Goal: Task Accomplishment & Management: Use online tool/utility

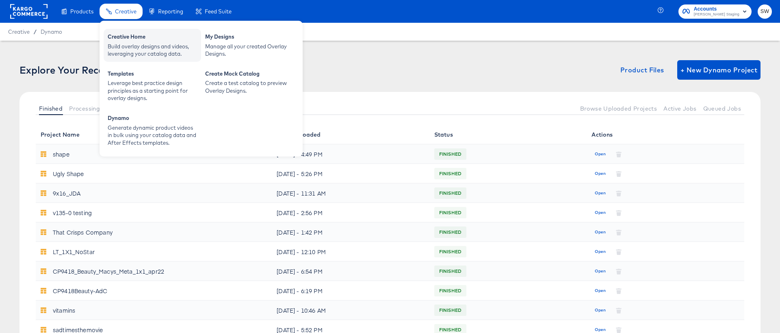
click at [122, 52] on div "Build overlay designs and videos, leveraging your catalog data." at bounding box center [152, 50] width 89 height 15
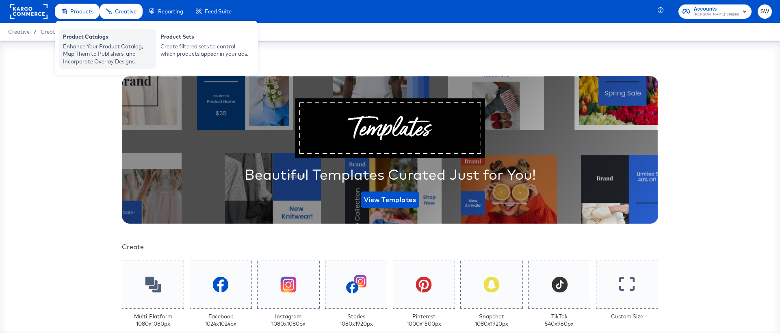
click at [85, 44] on div "Enhance Your Product Catalog, Map Them to Publishers, and Incorporate Overlay D…" at bounding box center [107, 54] width 89 height 23
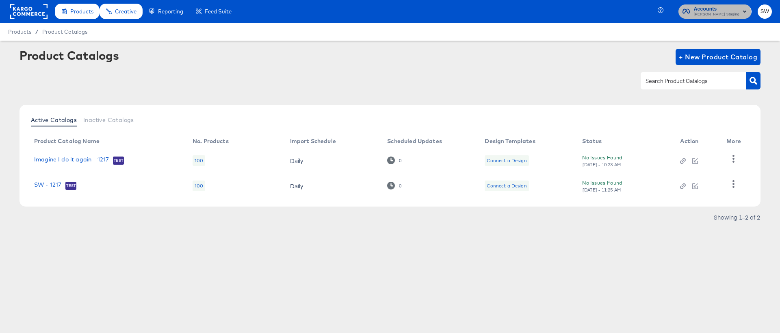
click at [719, 15] on span "Stephen Walsh Staging" at bounding box center [716, 14] width 45 height 6
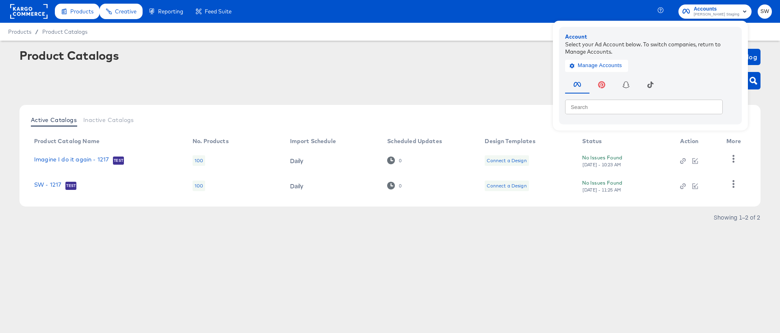
click at [719, 15] on span "[PERSON_NAME] Staging" at bounding box center [716, 14] width 45 height 6
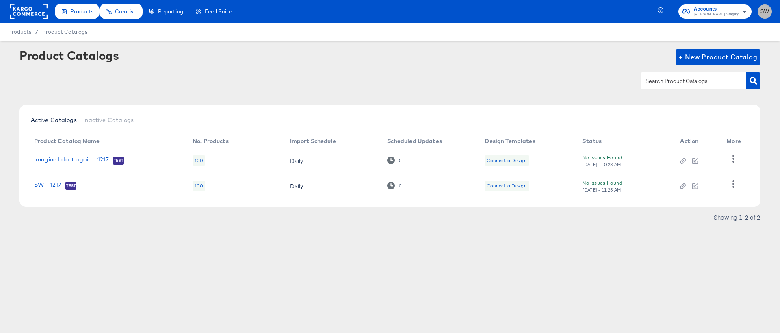
click at [759, 16] on button "SW" at bounding box center [764, 11] width 14 height 14
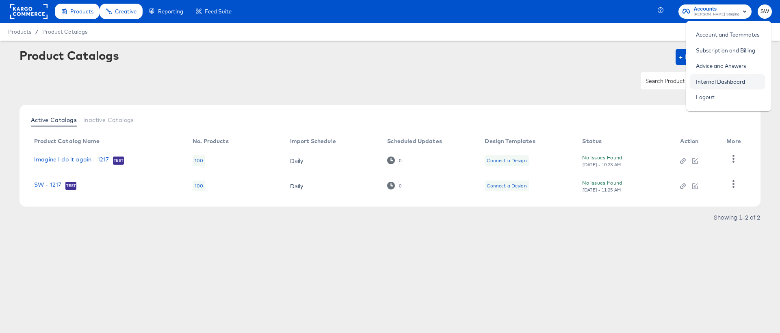
click at [729, 82] on link "Internal Dashboard" at bounding box center [720, 81] width 61 height 15
click at [726, 33] on link "Account and Teammates" at bounding box center [728, 34] width 76 height 15
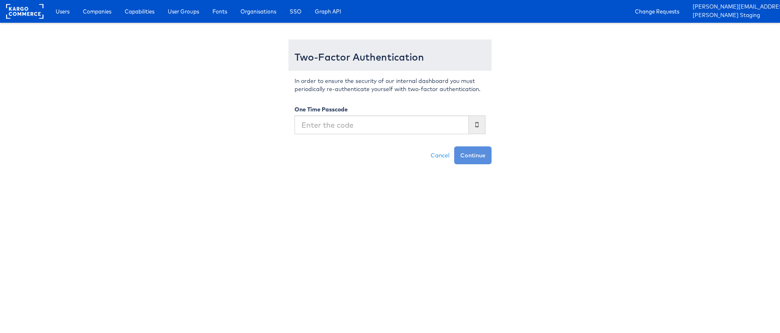
click at [371, 121] on input "text" at bounding box center [381, 124] width 174 height 19
type input "516910"
click at [454, 146] on button "Continue" at bounding box center [472, 155] width 37 height 18
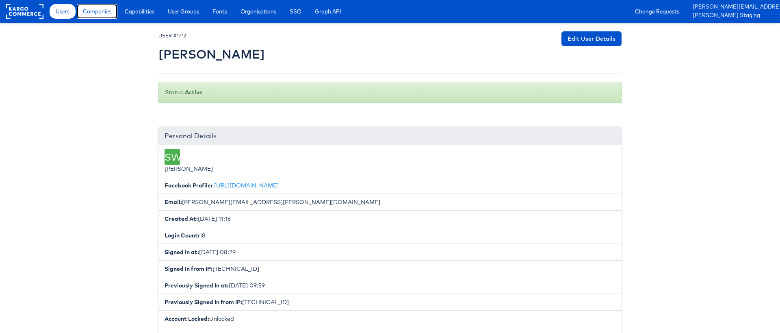
click at [106, 12] on span "Companies" at bounding box center [97, 11] width 28 height 8
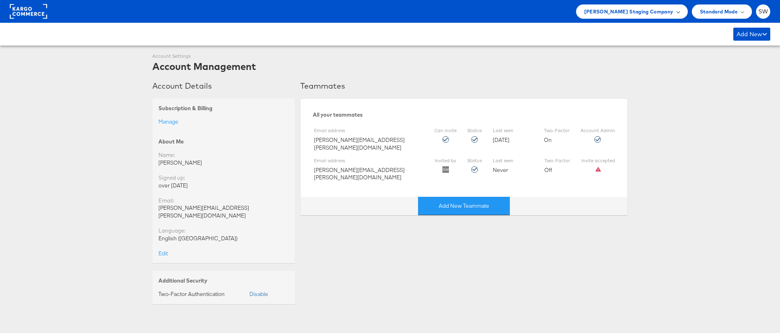
click at [626, 15] on div "[PERSON_NAME] Staging Company" at bounding box center [632, 11] width 112 height 14
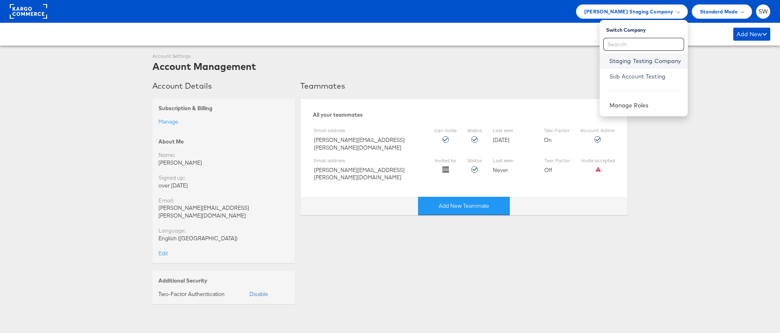
click at [638, 64] on link "Staging Testing Company" at bounding box center [645, 61] width 72 height 8
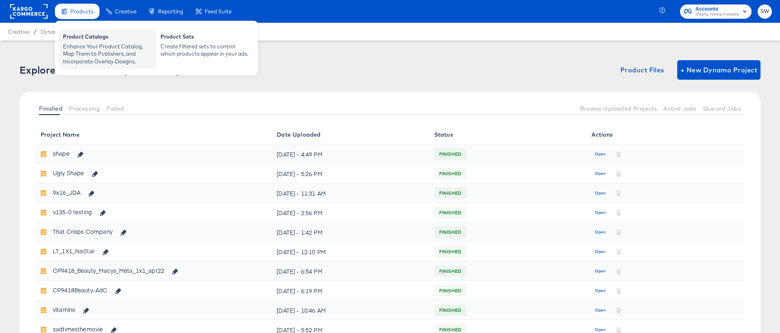
click at [86, 30] on div "Product Catalogs Enhance Your Product Catalog, Map Them to Publishers, and Inco…" at bounding box center [107, 49] width 97 height 40
click at [80, 64] on div "Enhance Your Product Catalog, Map Them to Publishers, and Incorporate Overlay D…" at bounding box center [107, 54] width 89 height 23
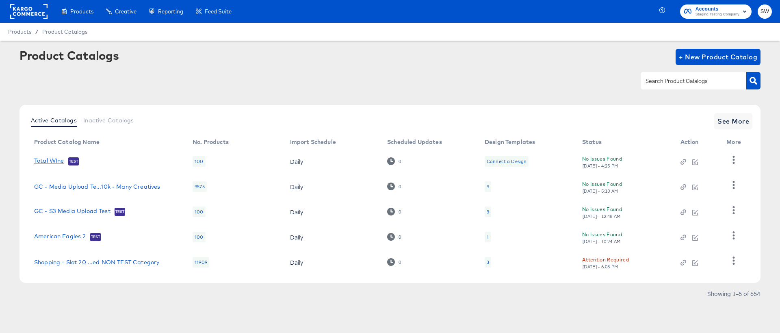
click at [46, 158] on link "Total WIne" at bounding box center [49, 161] width 30 height 8
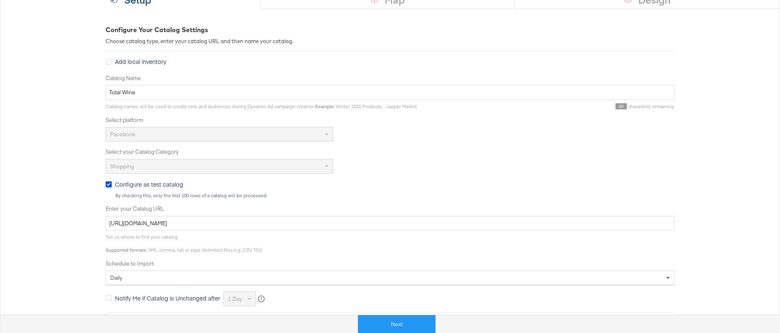
scroll to position [102, 0]
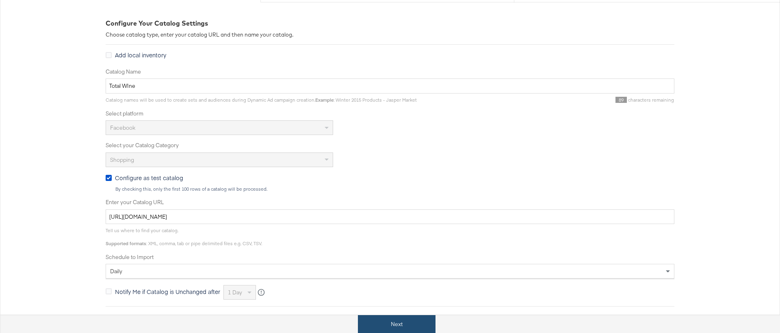
click at [385, 323] on button "Next" at bounding box center [397, 324] width 78 height 18
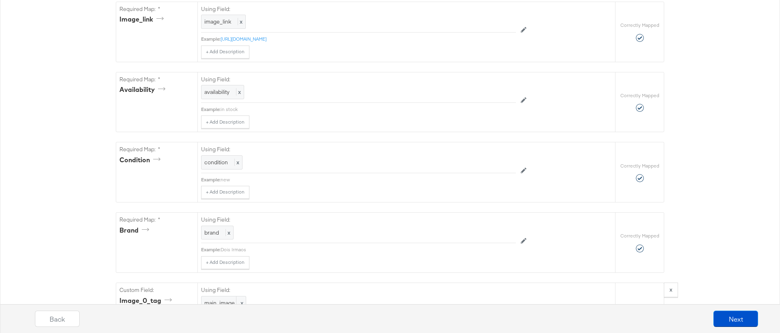
scroll to position [408, 0]
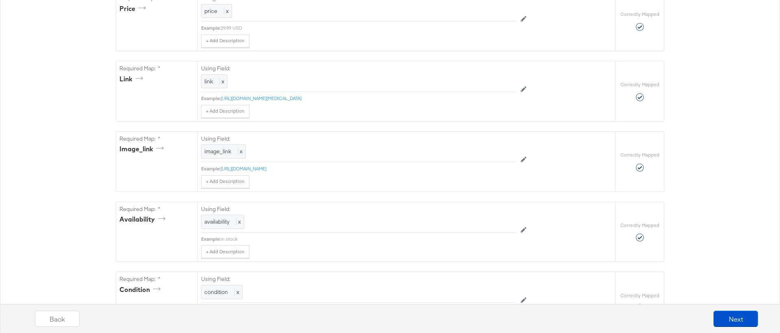
click at [718, 309] on div "Back Next" at bounding box center [396, 321] width 788 height 30
click at [720, 310] on button "Next" at bounding box center [735, 318] width 45 height 16
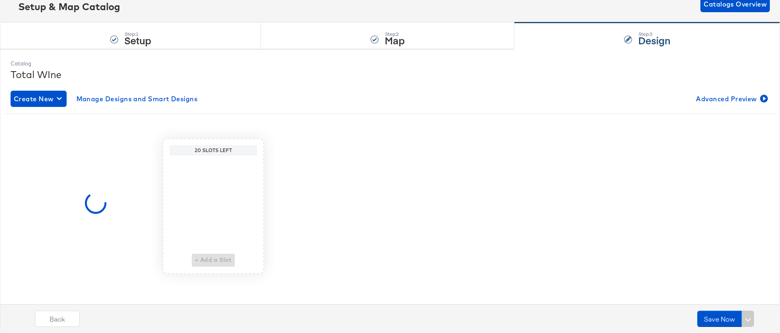
scroll to position [0, 0]
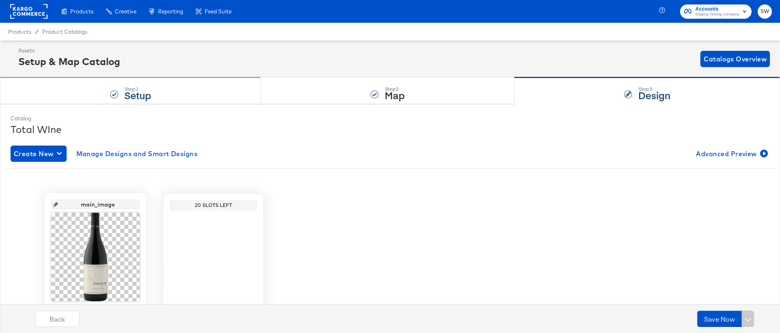
click at [169, 101] on div "Step: 1 Setup" at bounding box center [130, 91] width 261 height 27
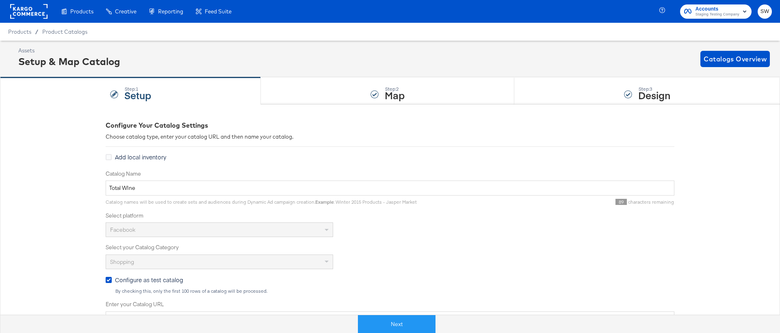
click at [311, 154] on div "Add local inventory" at bounding box center [390, 158] width 569 height 11
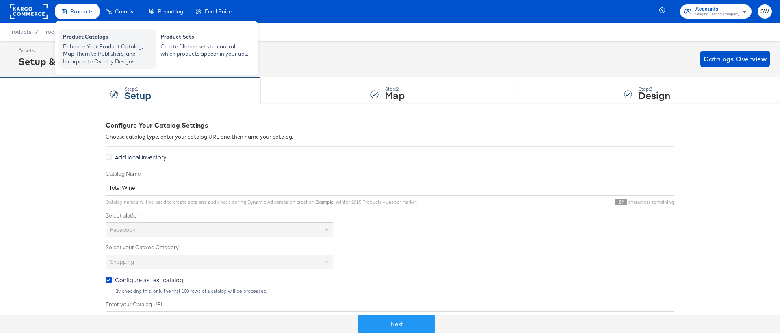
click at [75, 56] on div "Enhance Your Product Catalog, Map Them to Publishers, and Incorporate Overlay D…" at bounding box center [107, 54] width 89 height 23
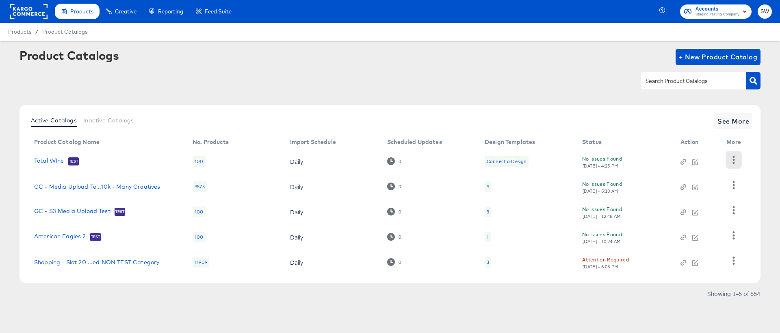
click at [733, 156] on icon "button" at bounding box center [734, 160] width 2 height 8
click at [729, 185] on div "HUD Checks (Internal)" at bounding box center [700, 189] width 81 height 13
click at [54, 161] on link "Total WIne" at bounding box center [49, 161] width 30 height 8
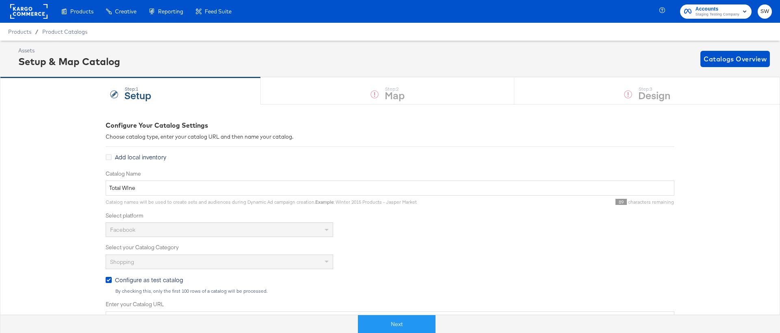
click at [125, 156] on span "Add local inventory" at bounding box center [140, 157] width 51 height 8
click at [0, 0] on input "Add local inventory" at bounding box center [0, 0] width 0 height 0
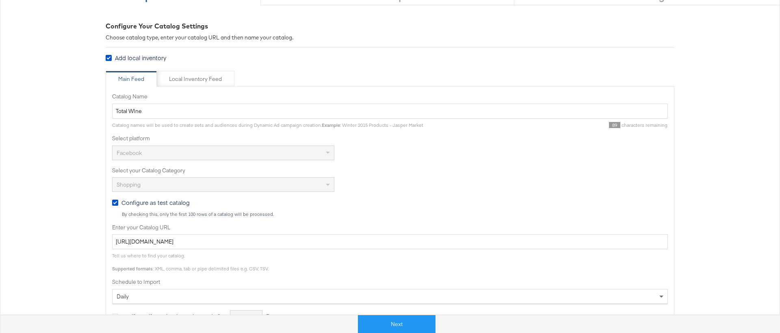
scroll to position [100, 0]
click at [190, 71] on div "Local Inventory Feed" at bounding box center [196, 78] width 78 height 16
type input "Local Inventory Feed for Total WIne"
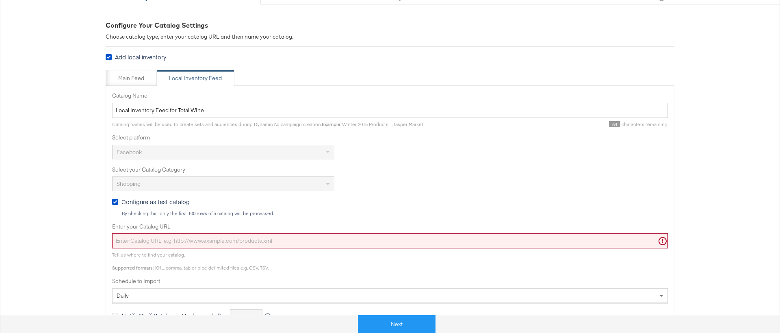
click at [236, 226] on label "Enter your Catalog URL" at bounding box center [390, 227] width 556 height 8
click at [236, 233] on input "Enter your Catalog URL" at bounding box center [390, 240] width 556 height 15
click at [236, 229] on label "Enter your Catalog URL" at bounding box center [390, 227] width 556 height 8
click at [236, 233] on input "Enter your Catalog URL" at bounding box center [390, 240] width 556 height 15
click at [239, 246] on input "Enter your Catalog URL" at bounding box center [390, 240] width 556 height 15
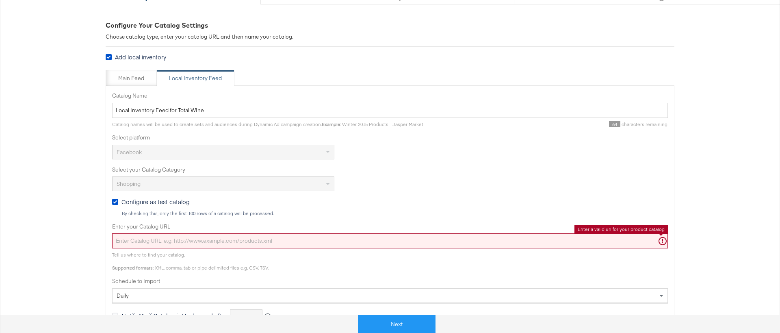
click at [268, 239] on input "Enter your Catalog URL" at bounding box center [390, 240] width 556 height 15
paste input "[URL][DOMAIN_NAME]"
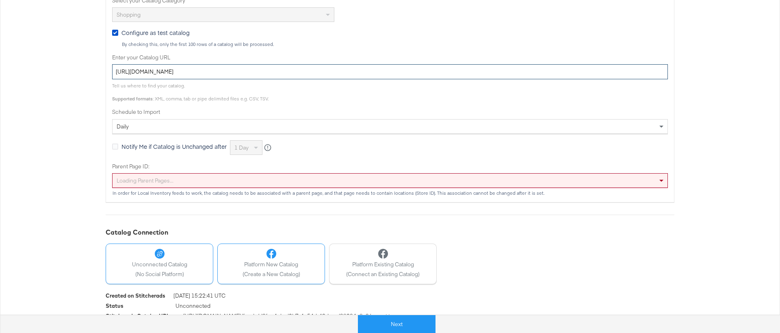
scroll to position [275, 0]
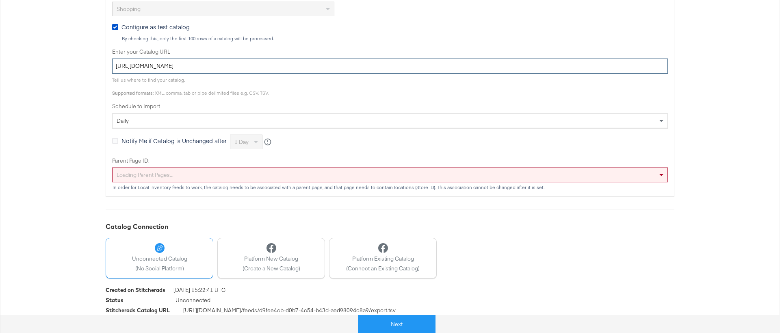
type input "[URL][DOMAIN_NAME]"
click at [275, 178] on div "Loading parent pages..." at bounding box center [389, 175] width 555 height 14
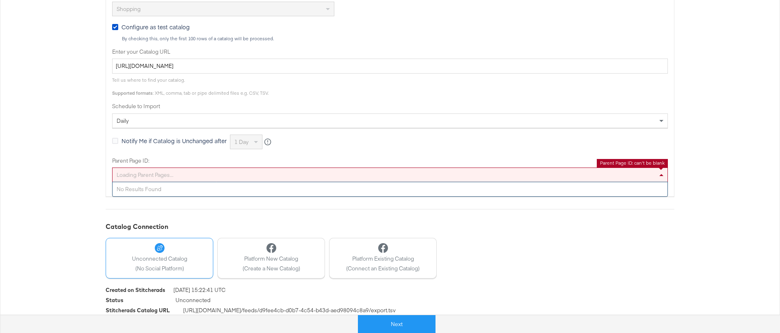
click at [274, 188] on div "No results found" at bounding box center [389, 189] width 555 height 14
click at [274, 208] on div "Configure Your Catalog Settings Choose catalog type, enter your catalog URL and…" at bounding box center [390, 85] width 569 height 478
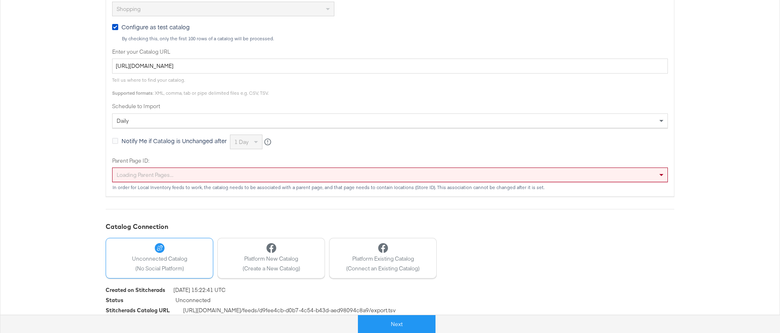
click at [212, 174] on div "Loading parent pages..." at bounding box center [389, 175] width 555 height 14
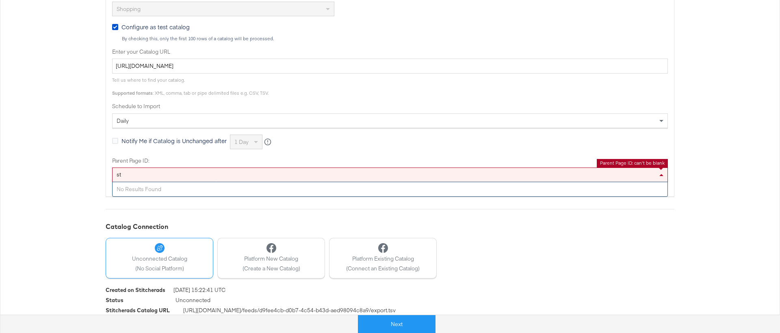
type input "st"
click at [212, 160] on label "Parent Page ID:" at bounding box center [390, 161] width 556 height 8
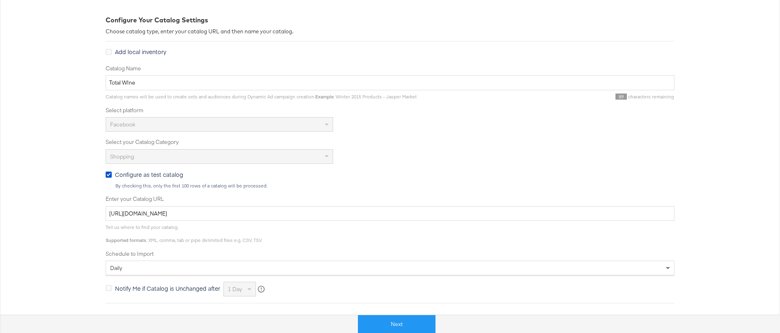
scroll to position [105, 0]
click at [145, 48] on span "Add local inventory" at bounding box center [140, 52] width 51 height 8
click at [0, 0] on input "Add local inventory" at bounding box center [0, 0] width 0 height 0
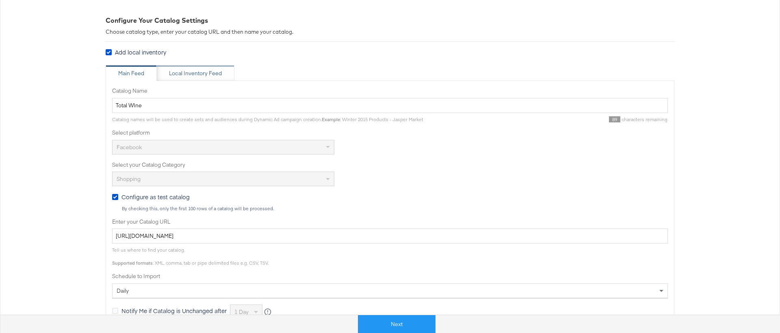
click at [186, 67] on div "Local Inventory Feed" at bounding box center [196, 73] width 78 height 16
type input "Local Inventory Feed for Total WIne"
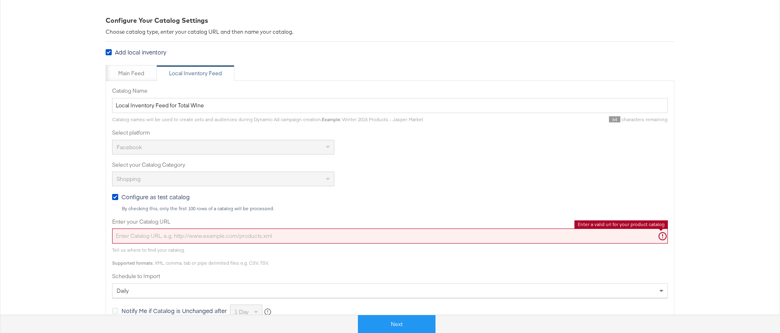
click at [177, 235] on input "Enter your Catalog URL" at bounding box center [390, 235] width 556 height 15
paste input "[URL][DOMAIN_NAME]"
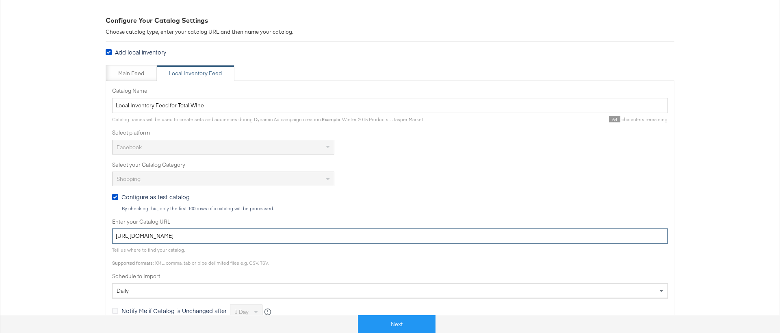
type input "[URL][DOMAIN_NAME]"
click at [184, 222] on label "Enter your Catalog URL" at bounding box center [390, 222] width 556 height 8
click at [184, 228] on input "[URL][DOMAIN_NAME]" at bounding box center [390, 235] width 556 height 15
click at [185, 211] on div at bounding box center [390, 211] width 556 height 0
click at [136, 77] on div "Main Feed" at bounding box center [131, 73] width 51 height 16
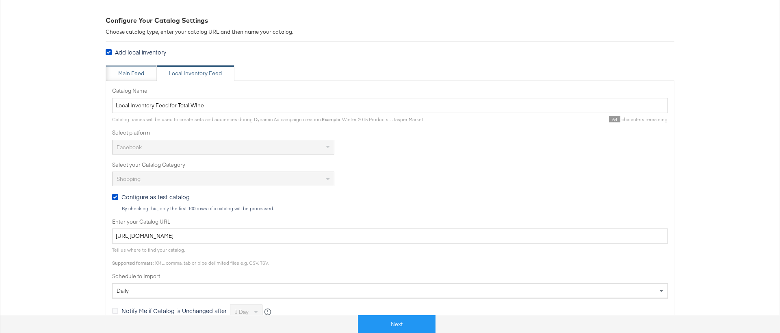
type input "Total WIne"
type input "[URL][DOMAIN_NAME]"
click at [197, 75] on div "Local Inventory Feed" at bounding box center [195, 73] width 53 height 8
type input "Local Inventory Feed for Total WIne"
type input "[URL][DOMAIN_NAME]"
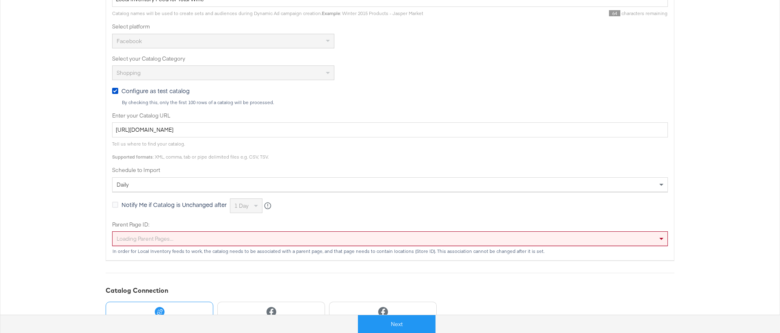
scroll to position [213, 0]
click at [179, 237] on div "Loading parent pages..." at bounding box center [389, 236] width 555 height 14
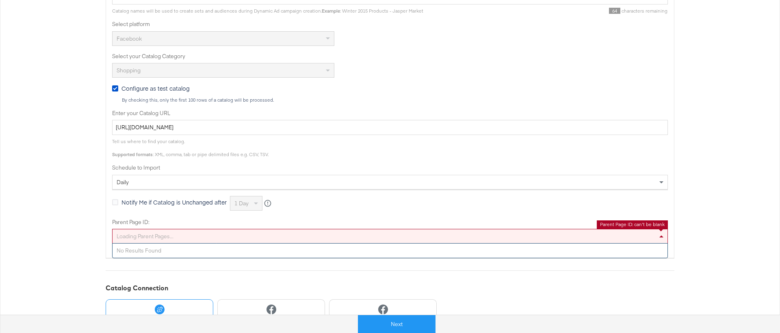
click at [175, 251] on div "No results found" at bounding box center [389, 250] width 555 height 14
click at [174, 264] on div "Configure Your Catalog Settings Choose catalog type, enter your catalog URL and…" at bounding box center [390, 146] width 569 height 478
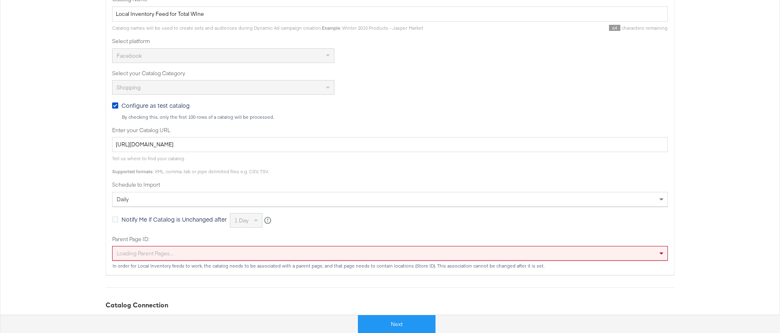
scroll to position [0, 0]
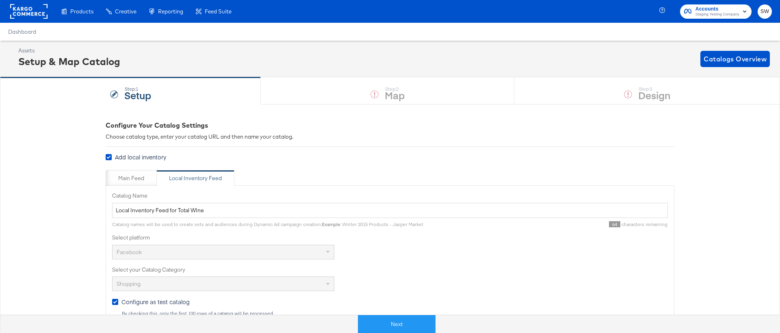
click at [378, 91] on div "Step: 1 Setup Step: 2 Map Step: 3 Design" at bounding box center [390, 90] width 780 height 27
click at [393, 309] on div "Next" at bounding box center [396, 320] width 780 height 24
click at [393, 317] on button "Next" at bounding box center [397, 324] width 78 height 18
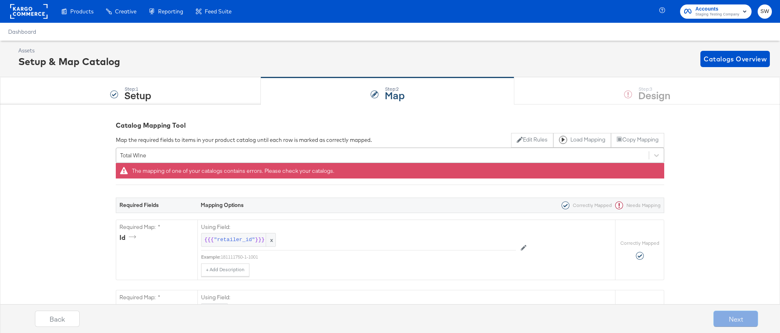
click at [372, 156] on div "Total WIne" at bounding box center [382, 155] width 532 height 13
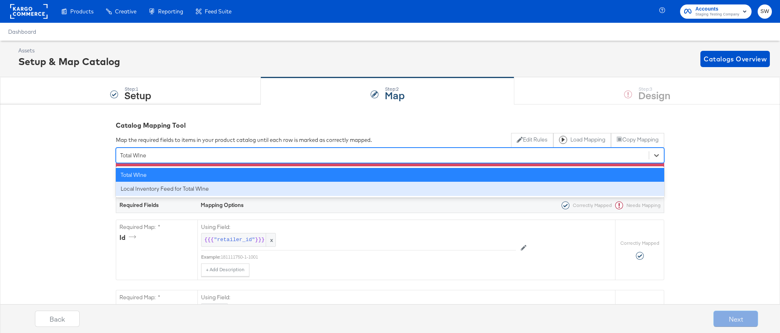
click at [367, 185] on div "Local Inventory Feed for Total WIne" at bounding box center [390, 189] width 548 height 14
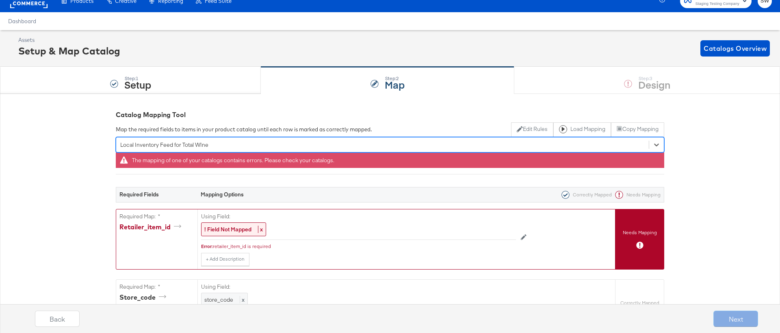
scroll to position [9, 0]
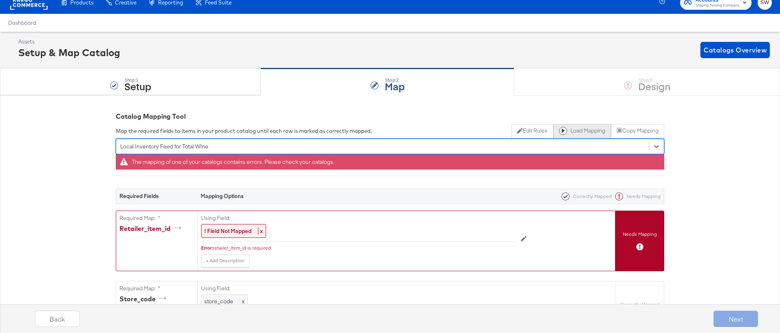
click at [568, 129] on button "Load Mapping" at bounding box center [582, 131] width 58 height 15
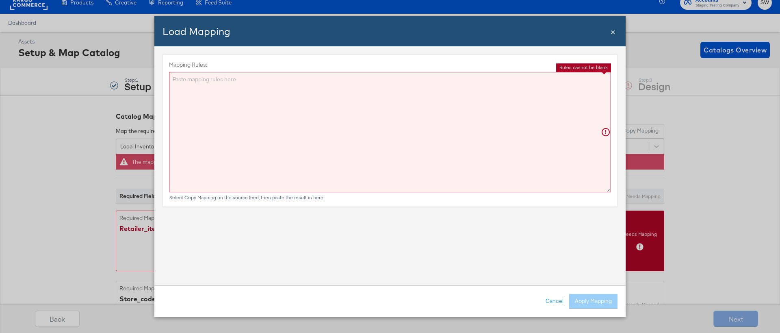
click at [567, 141] on textarea "Mapping Rules:" at bounding box center [390, 132] width 442 height 120
paste textarea "{"retailer_item_id":"{{{\"retailer_id\"}}}","store_code":"{{{\"store_code\"}}}"…"
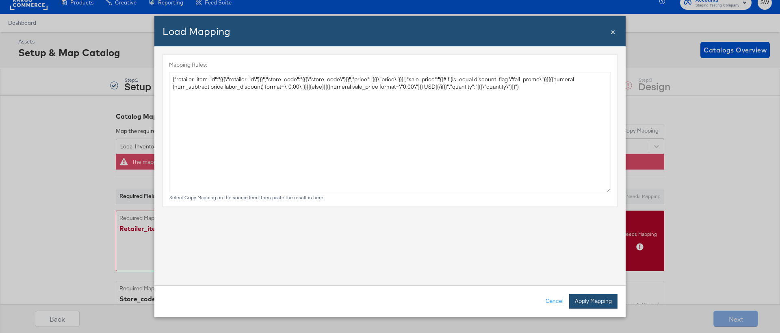
type textarea "{ "retailer_item_id": "{{{\"retailer_id\"}}}", "store_code": "{{{\"store_code\"…"
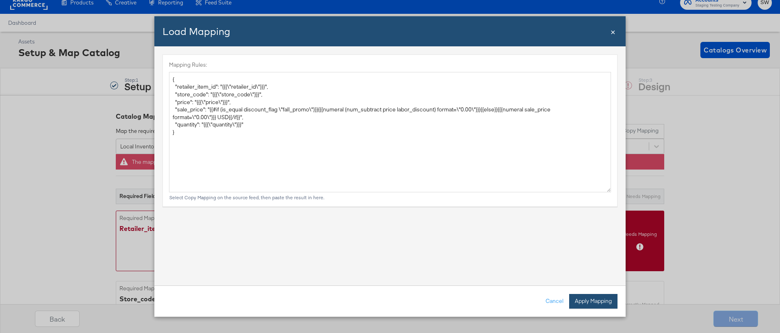
click at [586, 301] on button "Apply Mapping" at bounding box center [593, 301] width 48 height 15
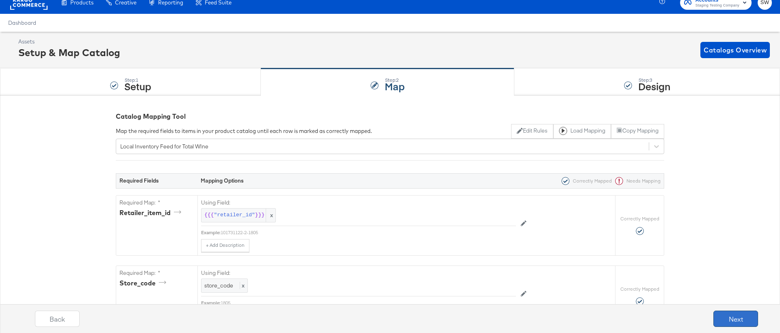
click at [746, 318] on button "Next" at bounding box center [735, 318] width 45 height 16
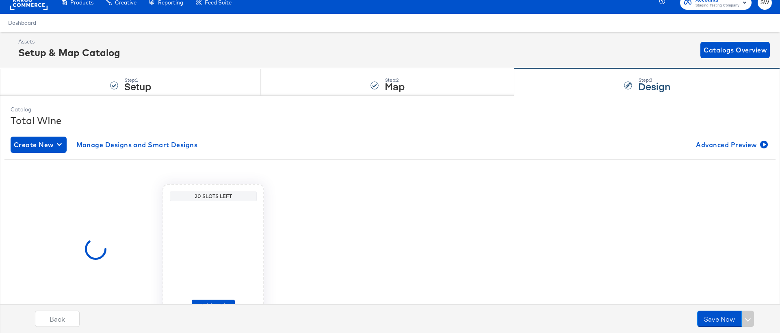
scroll to position [0, 0]
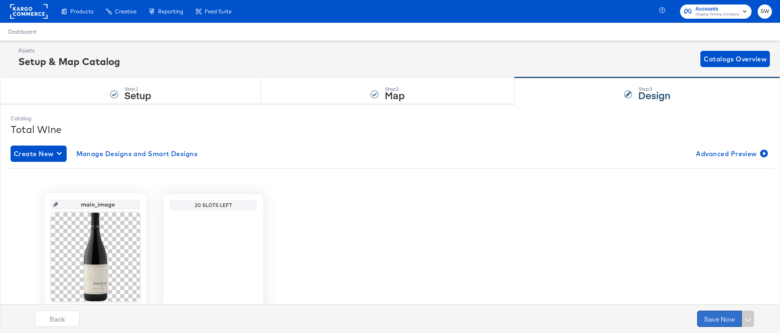
click at [709, 315] on button "Save Now" at bounding box center [719, 318] width 45 height 16
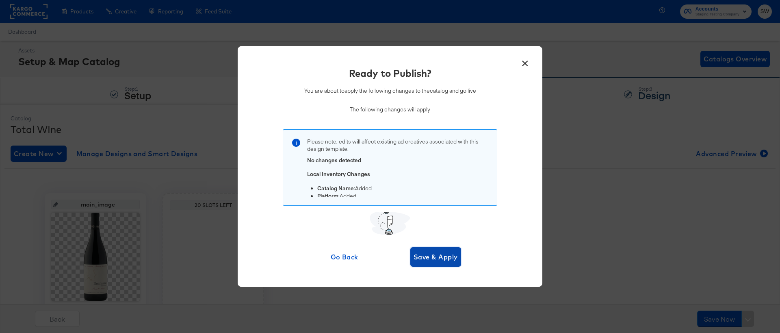
click at [437, 255] on span "Save & Apply" at bounding box center [435, 256] width 44 height 11
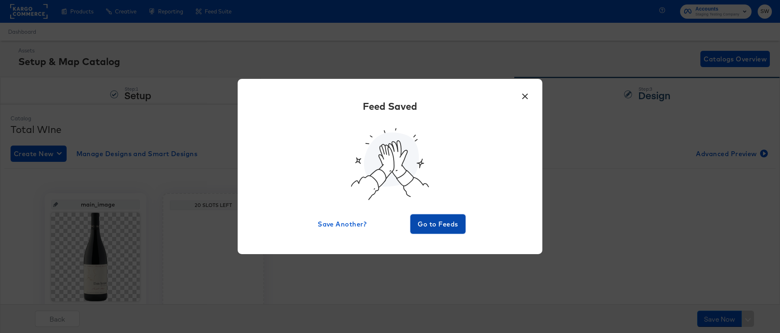
click at [438, 225] on span "Go to Feeds" at bounding box center [437, 223] width 49 height 11
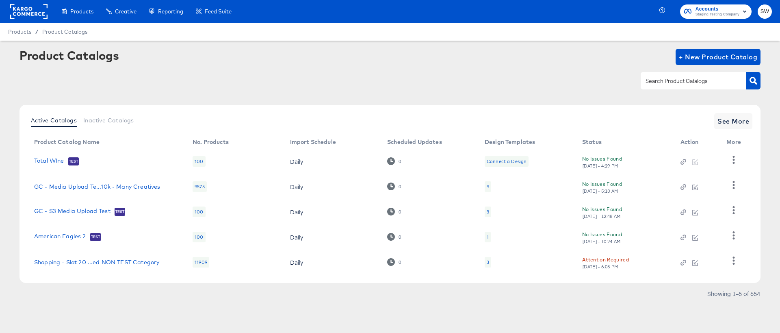
click at [39, 154] on td "Total WIne Test" at bounding box center [107, 161] width 158 height 25
click at [39, 158] on link "Total WIne" at bounding box center [49, 161] width 30 height 8
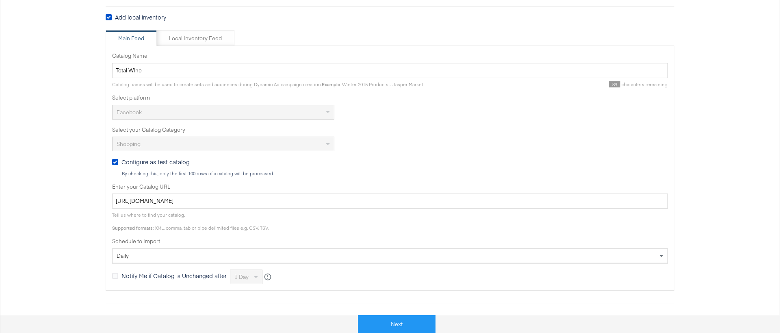
scroll to position [148, 0]
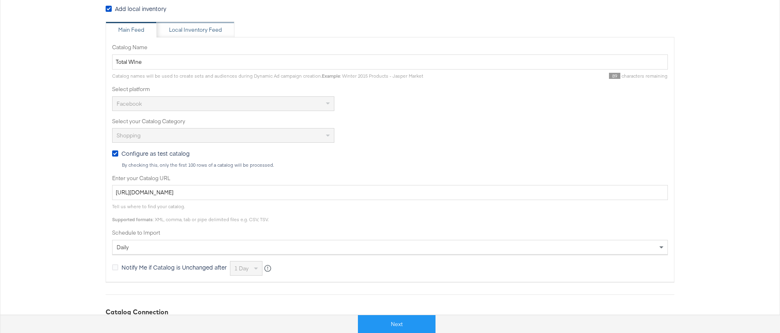
click at [203, 29] on div "Local Inventory Feed" at bounding box center [195, 30] width 53 height 8
type input "Local Inventory Feed for Total WIne"
type input "https://ace.stitcherads.com/exports/1314/universal/none/universal/export.csv"
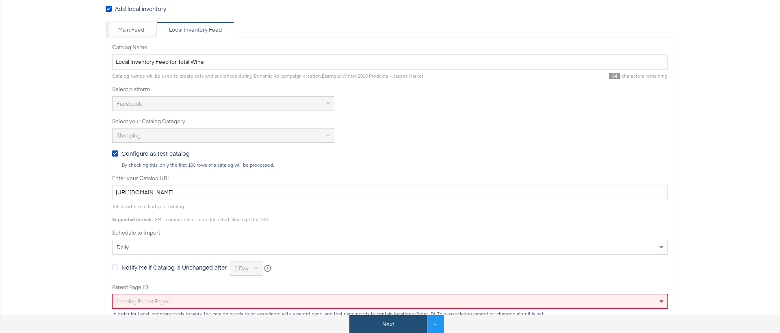
click at [402, 325] on button "Next" at bounding box center [388, 324] width 78 height 18
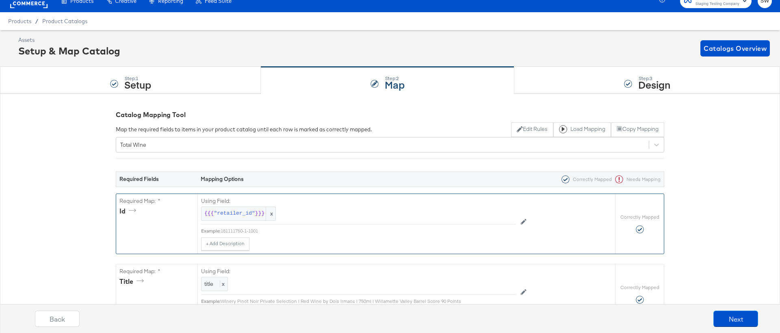
scroll to position [0, 0]
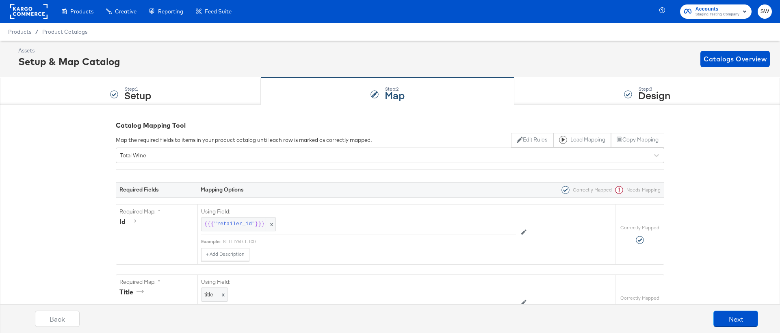
click at [411, 137] on div "Map the required fields to items in your product catalog until each row is mark…" at bounding box center [390, 140] width 548 height 15
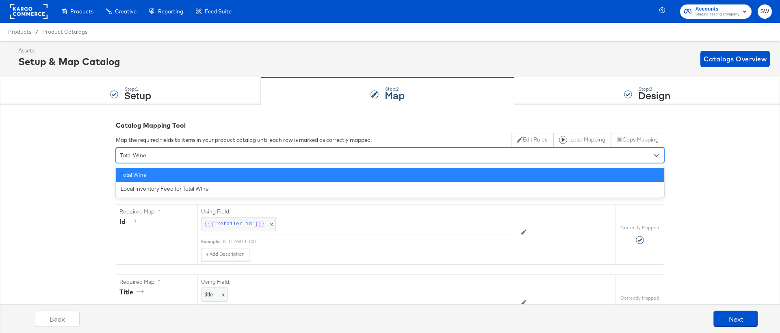
click at [411, 148] on div "Total WIne" at bounding box center [390, 154] width 548 height 15
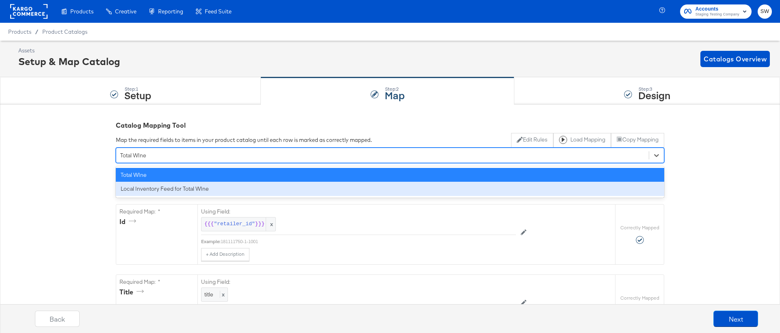
click at [404, 188] on div "Local Inventory Feed for Total WIne" at bounding box center [390, 189] width 548 height 14
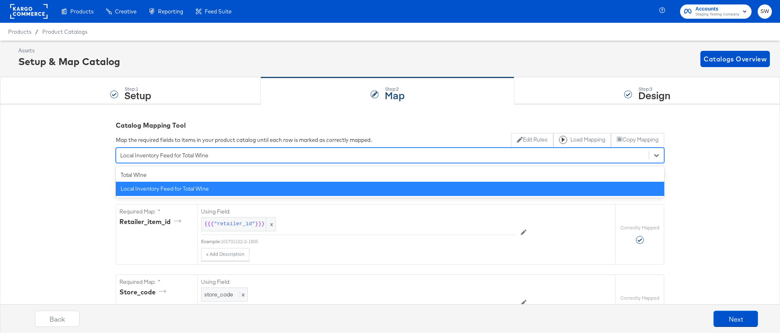
click at [397, 158] on div "Local Inventory Feed for Total WIne" at bounding box center [382, 155] width 532 height 13
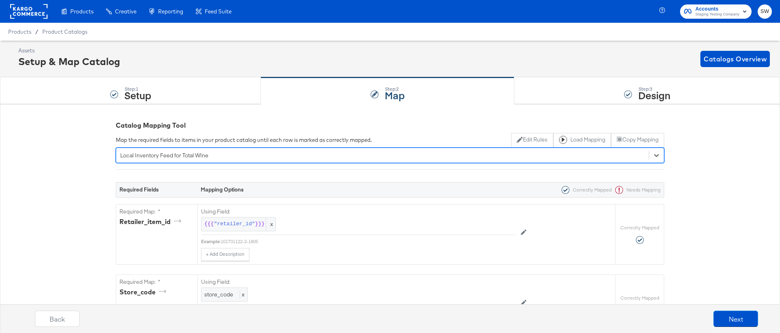
click at [330, 153] on div "Local Inventory Feed for Total WIne" at bounding box center [382, 155] width 532 height 13
type input "thi"
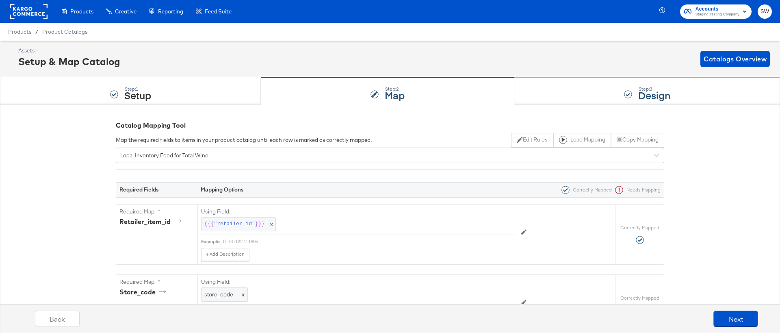
click at [620, 89] on div "Step: 3 Design" at bounding box center [647, 91] width 266 height 27
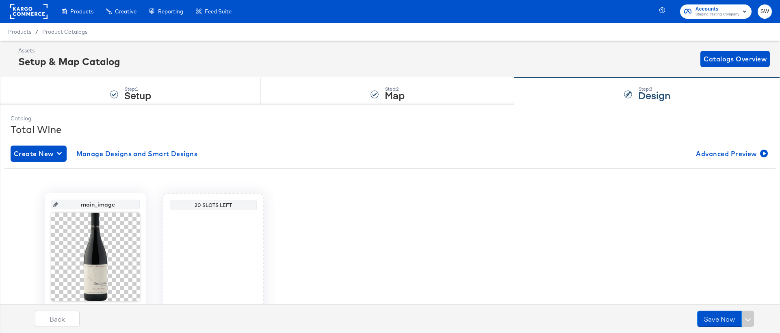
scroll to position [55, 0]
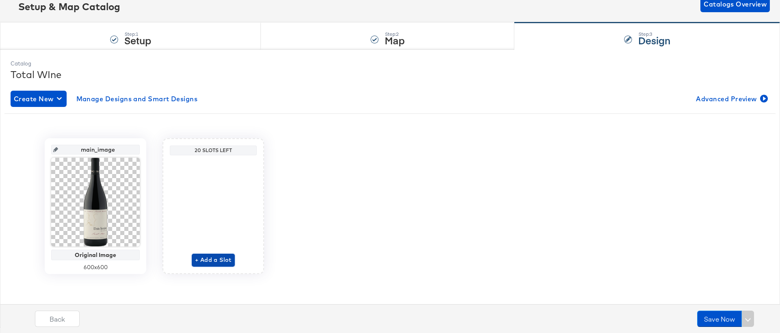
click at [212, 262] on span "+ Add a Slot" at bounding box center [213, 260] width 37 height 10
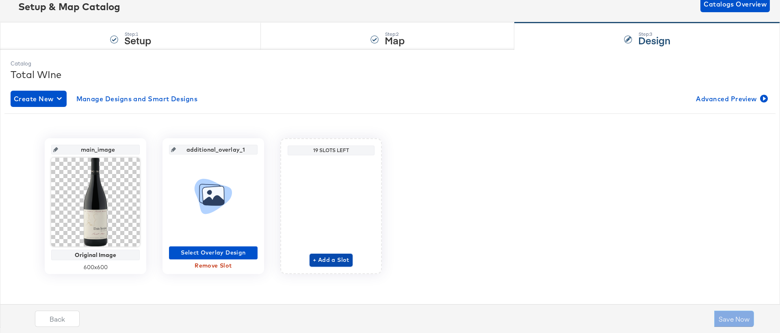
click at [333, 263] on span "+ Add a Slot" at bounding box center [331, 260] width 37 height 10
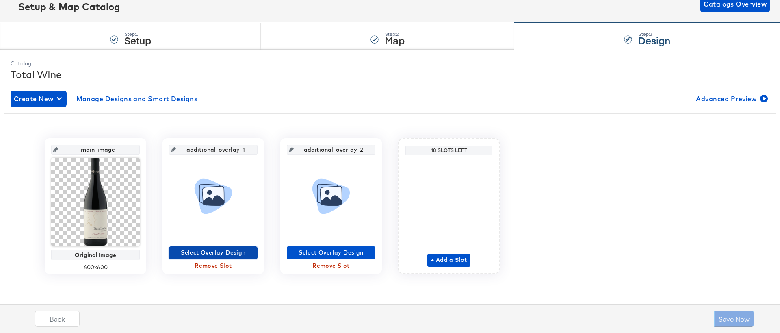
click at [217, 252] on span "Select Overlay Design" at bounding box center [213, 252] width 82 height 10
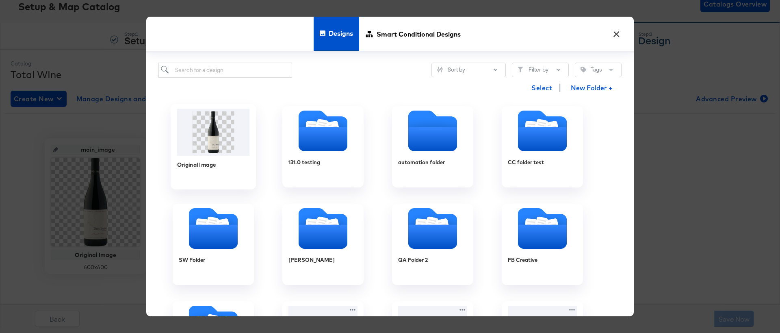
click at [204, 134] on img at bounding box center [213, 132] width 73 height 47
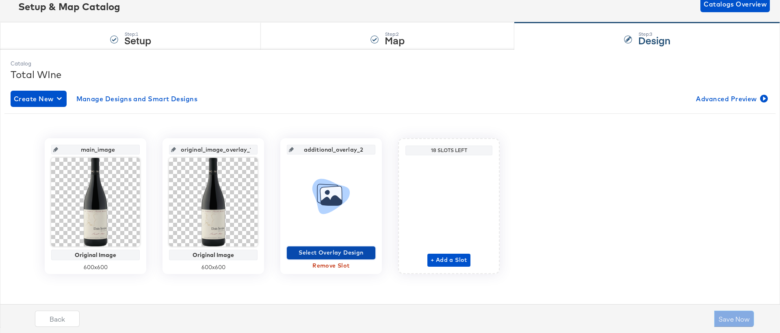
click at [324, 254] on span "Select Overlay Design" at bounding box center [331, 252] width 82 height 10
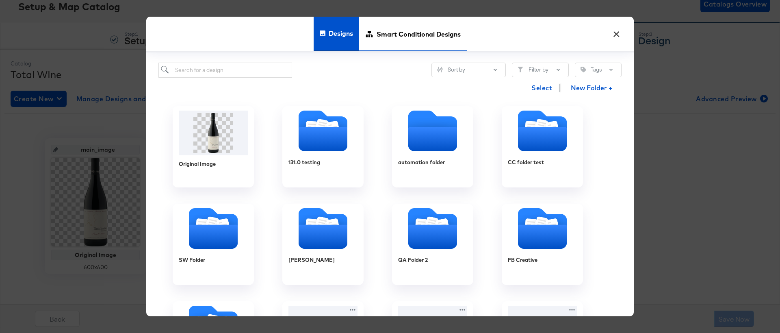
click at [388, 47] on span "Smart Conditional Designs" at bounding box center [418, 34] width 84 height 36
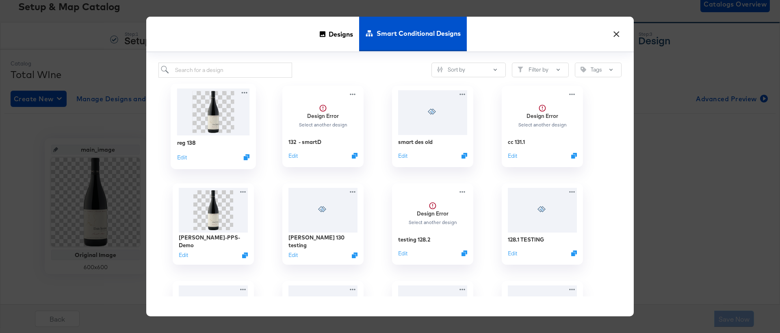
click at [205, 123] on img at bounding box center [213, 111] width 73 height 47
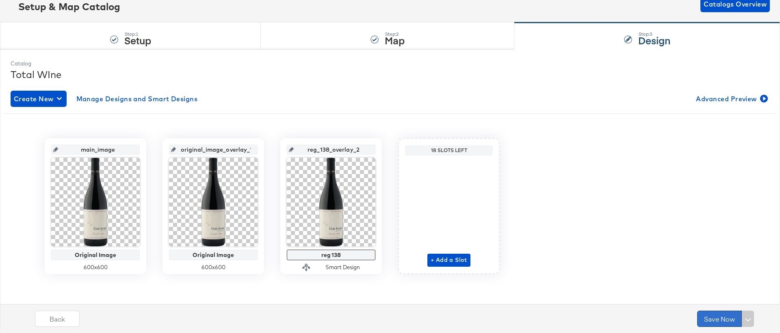
click at [718, 320] on button "Save Now" at bounding box center [719, 318] width 45 height 16
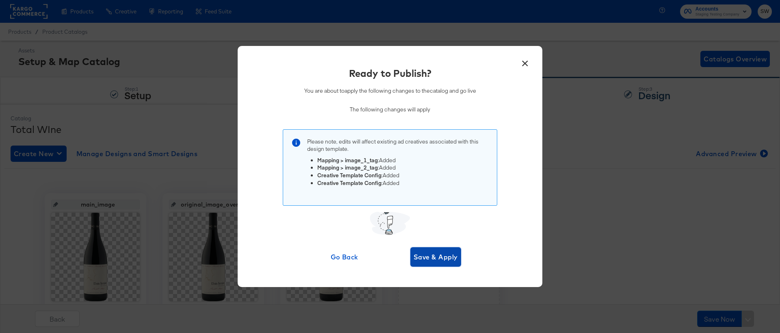
click at [446, 262] on span "Save & Apply" at bounding box center [435, 256] width 44 height 11
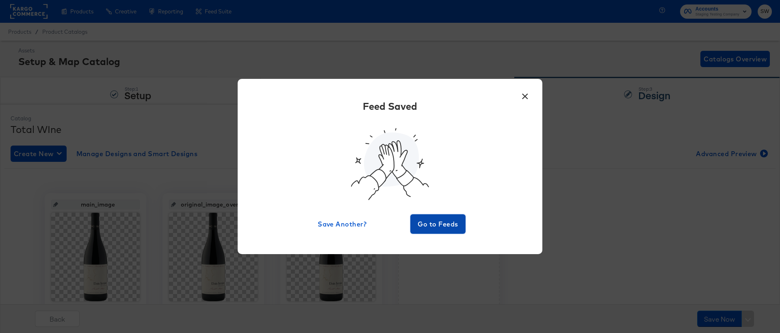
click at [443, 223] on span "Go to Feeds" at bounding box center [437, 223] width 49 height 11
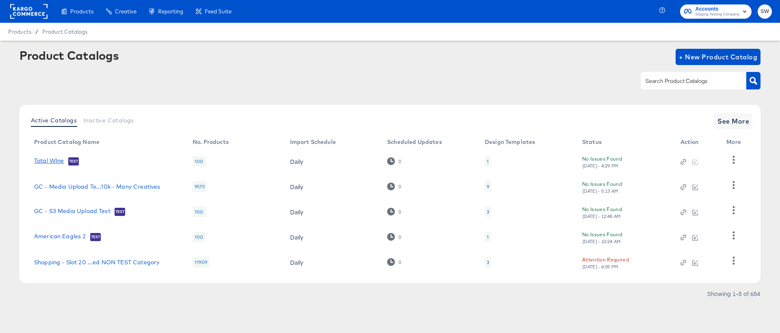
click at [45, 157] on link "Total WIne" at bounding box center [49, 161] width 30 height 8
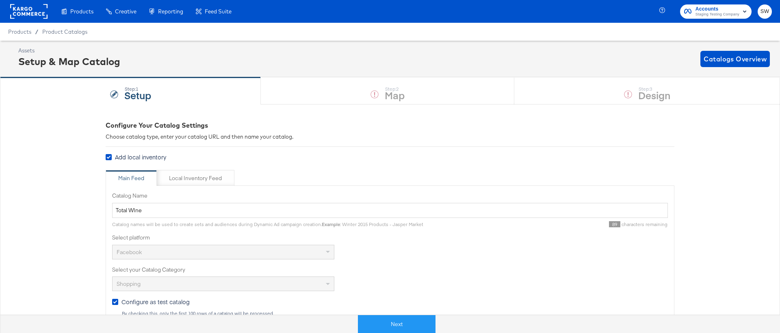
click at [416, 312] on div "Next" at bounding box center [396, 320] width 780 height 24
click at [416, 316] on button "Next" at bounding box center [397, 324] width 78 height 18
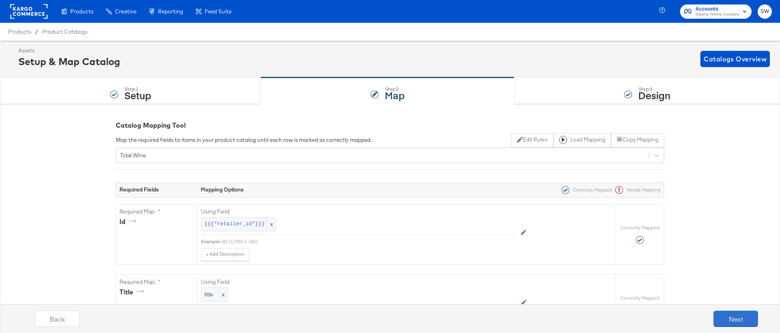
click at [730, 316] on button "Next" at bounding box center [735, 318] width 45 height 16
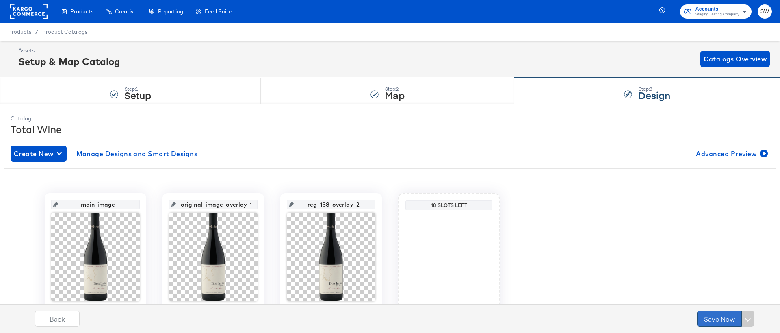
click at [730, 316] on button "Save Now" at bounding box center [719, 318] width 45 height 16
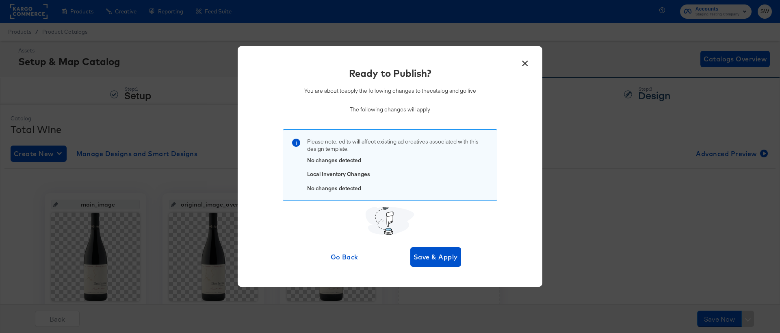
click at [528, 66] on button "×" at bounding box center [524, 61] width 15 height 15
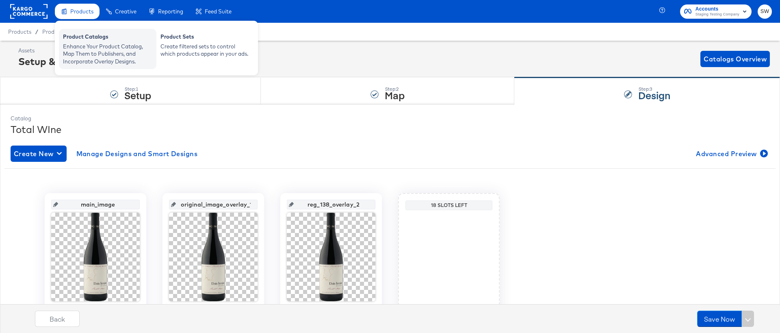
click at [81, 51] on div "Enhance Your Product Catalog, Map Them to Publishers, and Incorporate Overlay D…" at bounding box center [107, 54] width 89 height 23
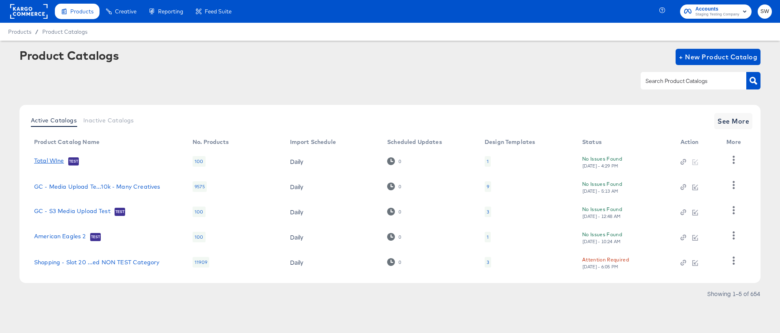
click at [52, 162] on link "Total WIne" at bounding box center [49, 161] width 30 height 8
